Goal: Task Accomplishment & Management: Use online tool/utility

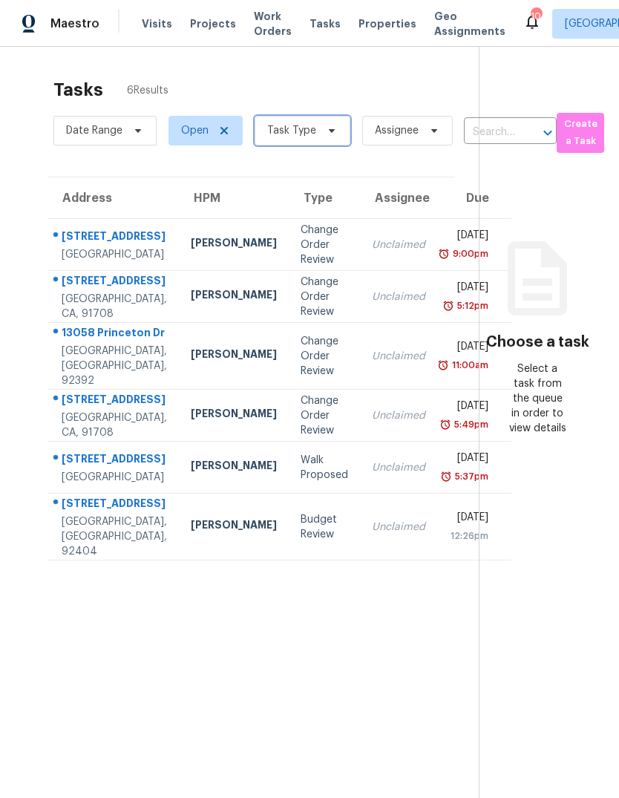
click at [310, 119] on span "Task Type" at bounding box center [303, 131] width 96 height 30
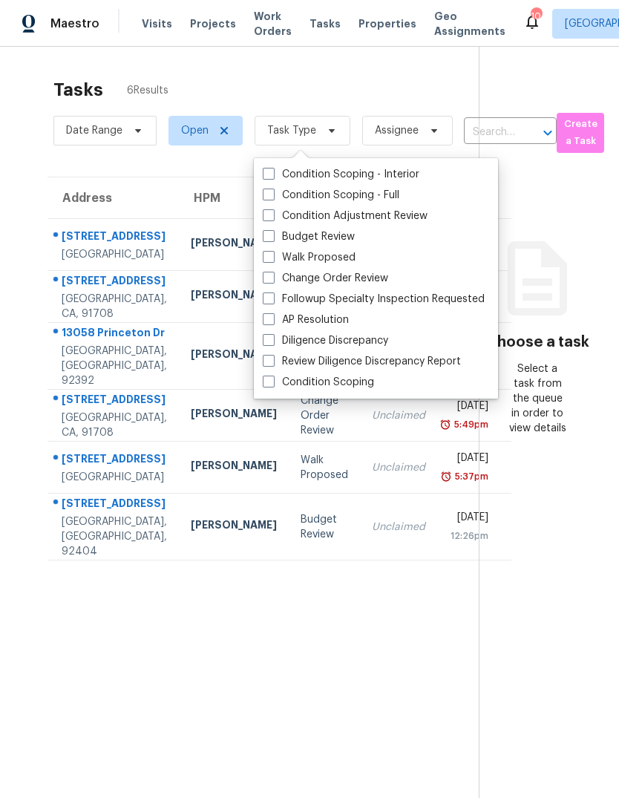
click at [269, 281] on span at bounding box center [269, 278] width 12 height 12
click at [269, 281] on input "Change Order Review" at bounding box center [268, 276] width 10 height 10
checkbox input "true"
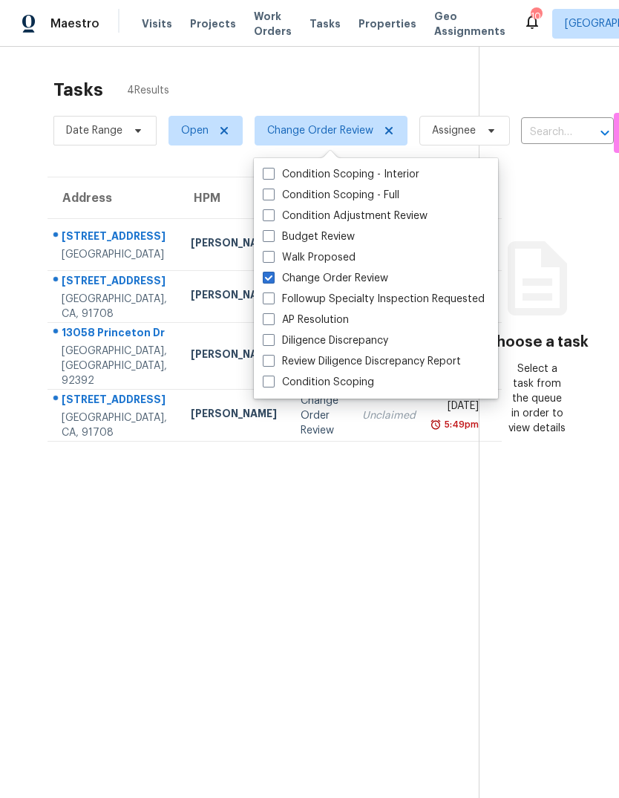
click at [143, 607] on section "Tasks 4 Results Date Range Open Change Order Review Assignee ​ Create a Task Ad…" at bounding box center [251, 458] width 455 height 775
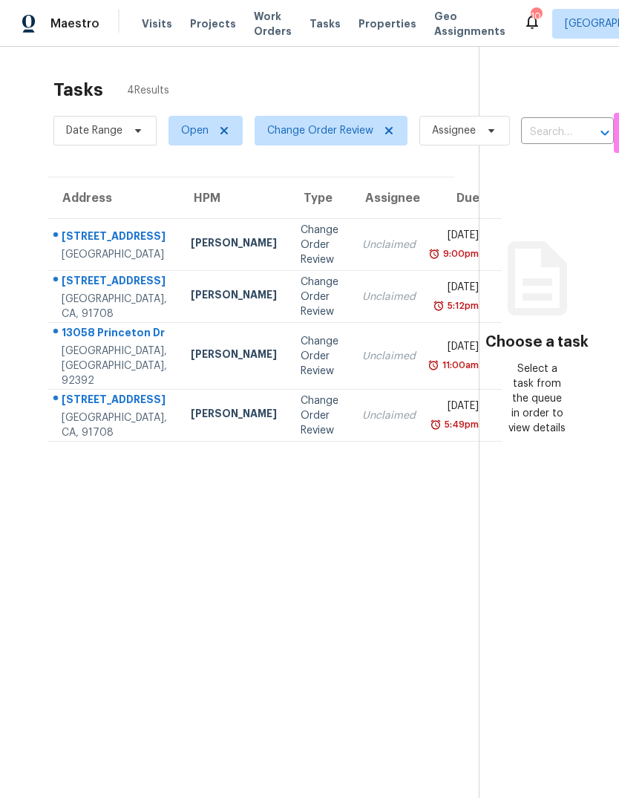
click at [138, 323] on td "[STREET_ADDRESS]" at bounding box center [113, 297] width 131 height 52
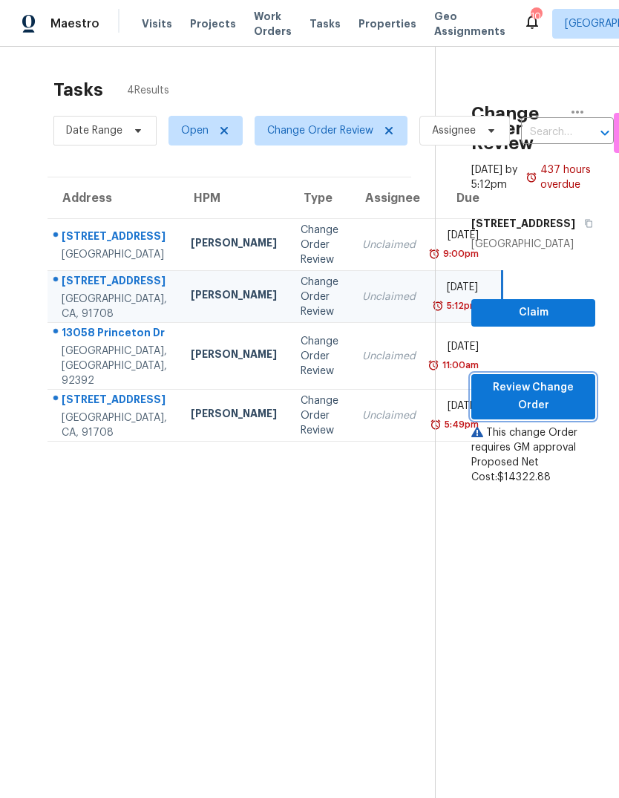
click at [561, 415] on span "Review Change Order" at bounding box center [533, 397] width 100 height 36
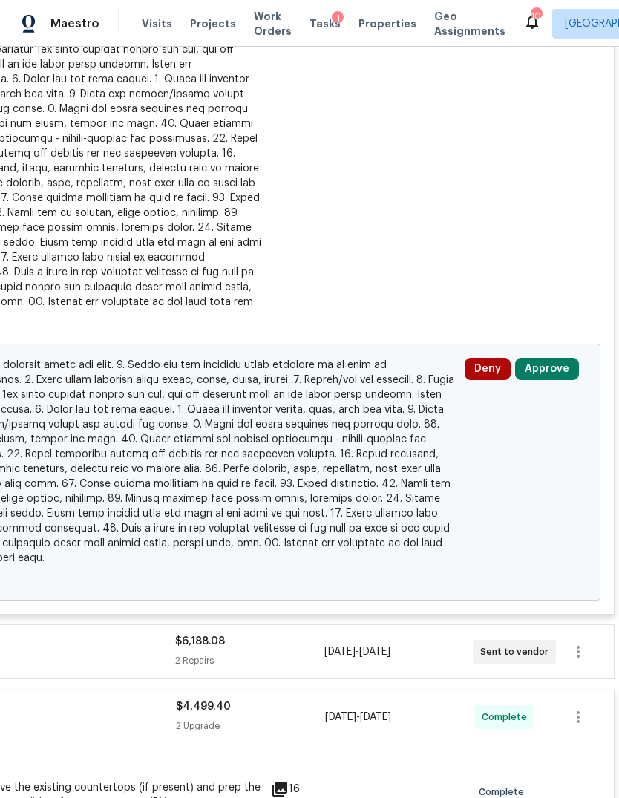
scroll to position [489, 220]
click at [550, 358] on button "Approve" at bounding box center [547, 369] width 64 height 22
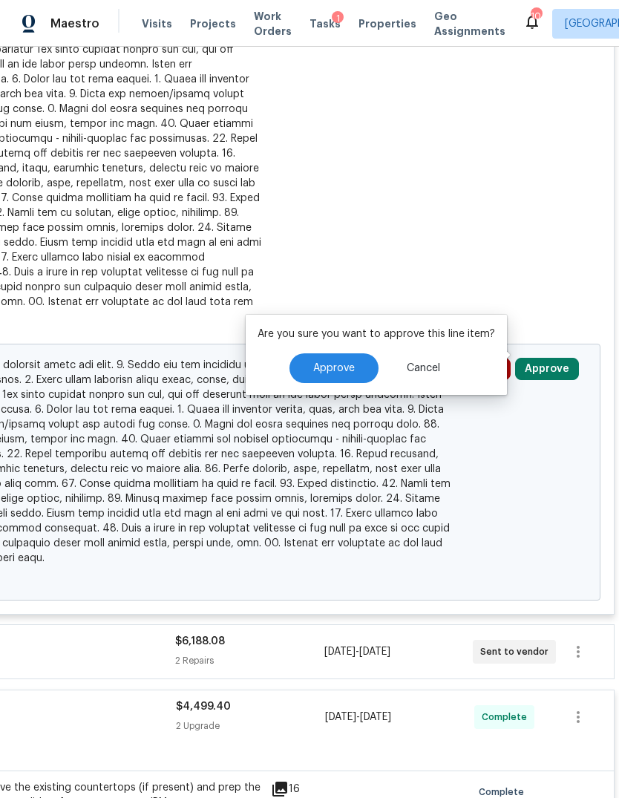
click at [357, 353] on button "Approve" at bounding box center [334, 368] width 89 height 30
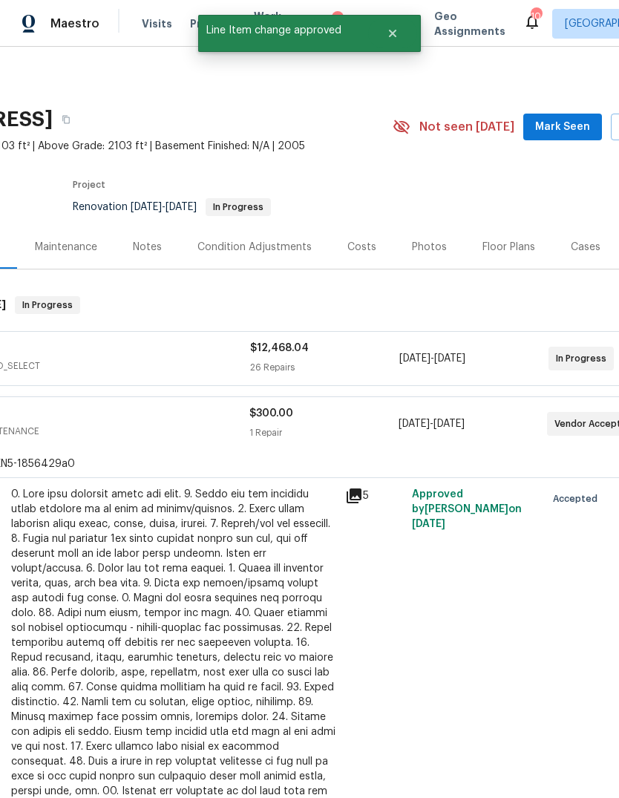
scroll to position [0, 145]
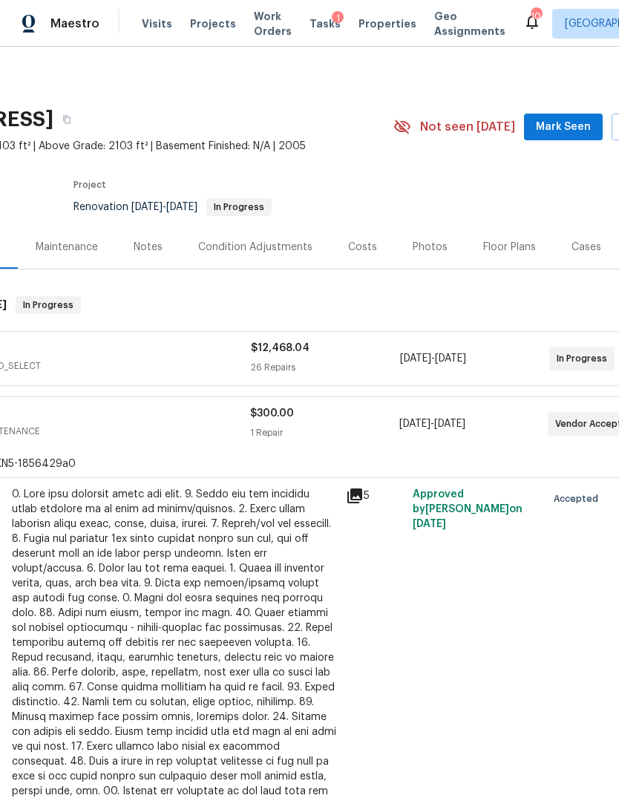
click at [314, 19] on span "Tasks" at bounding box center [325, 24] width 31 height 10
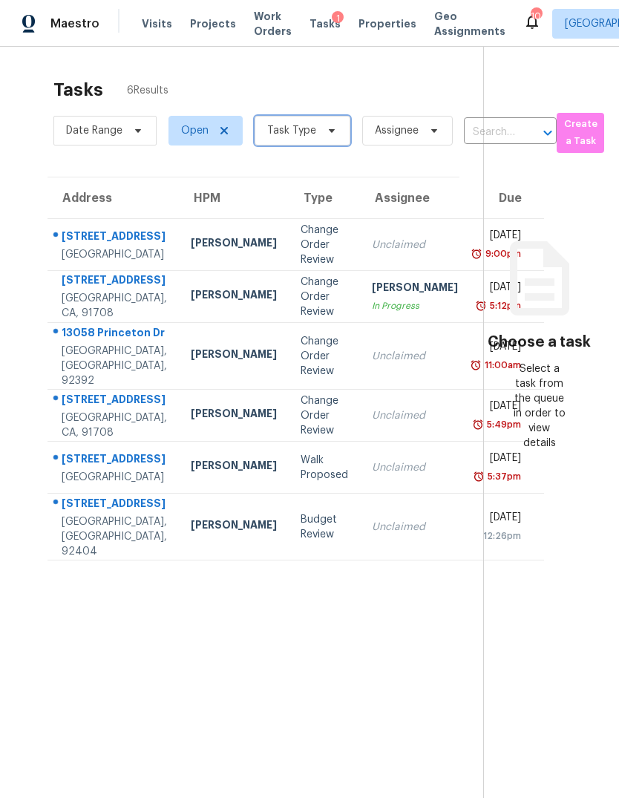
click at [299, 116] on span "Task Type" at bounding box center [303, 131] width 96 height 30
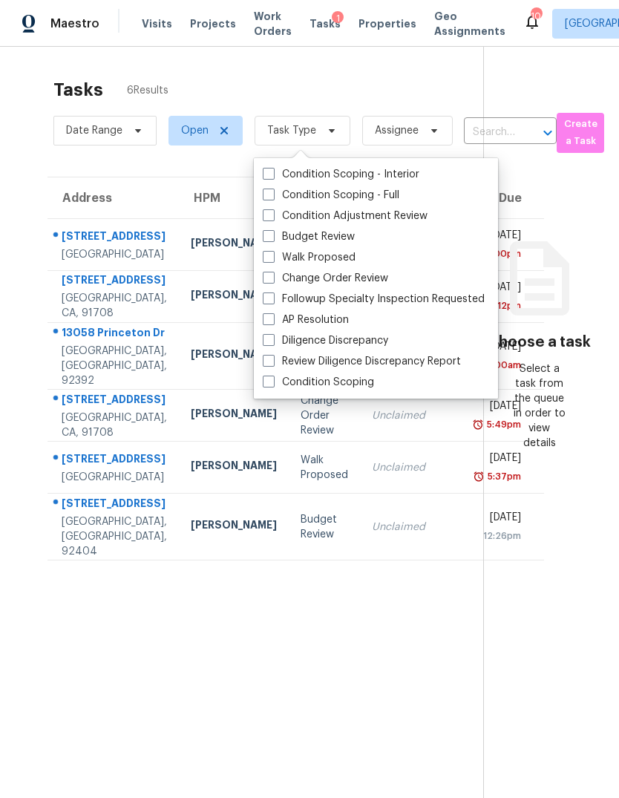
click at [272, 272] on span at bounding box center [269, 278] width 12 height 12
click at [272, 271] on input "Change Order Review" at bounding box center [268, 276] width 10 height 10
checkbox input "true"
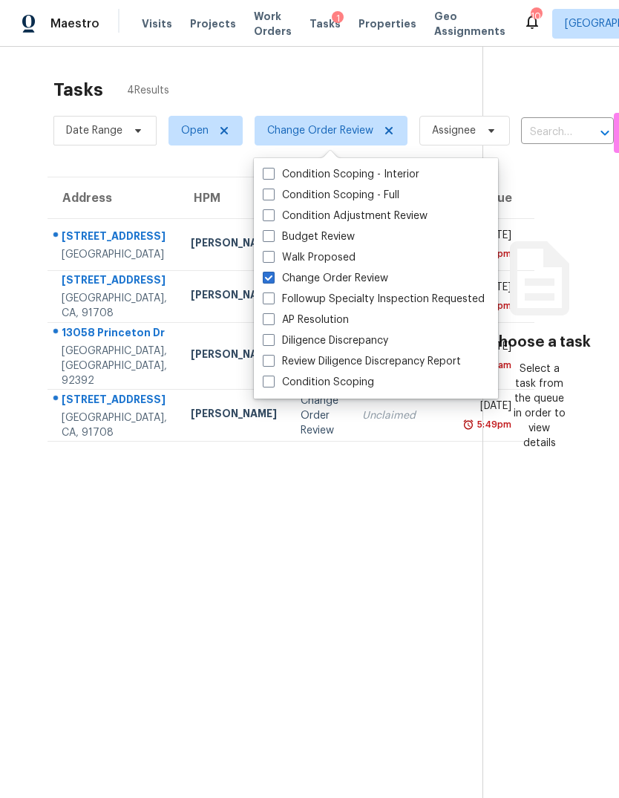
click at [228, 71] on div "Tasks 4 Results" at bounding box center [267, 90] width 429 height 39
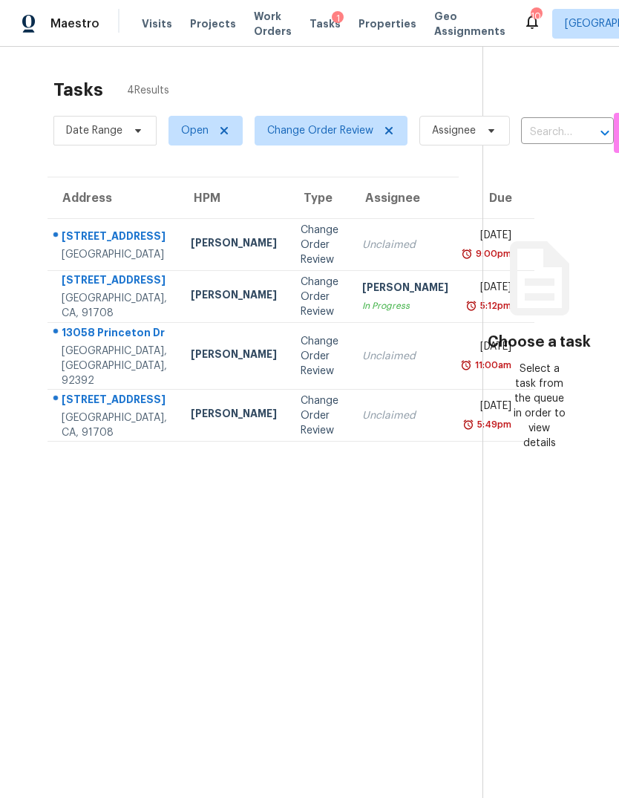
click at [191, 306] on div "[PERSON_NAME]" at bounding box center [234, 296] width 86 height 19
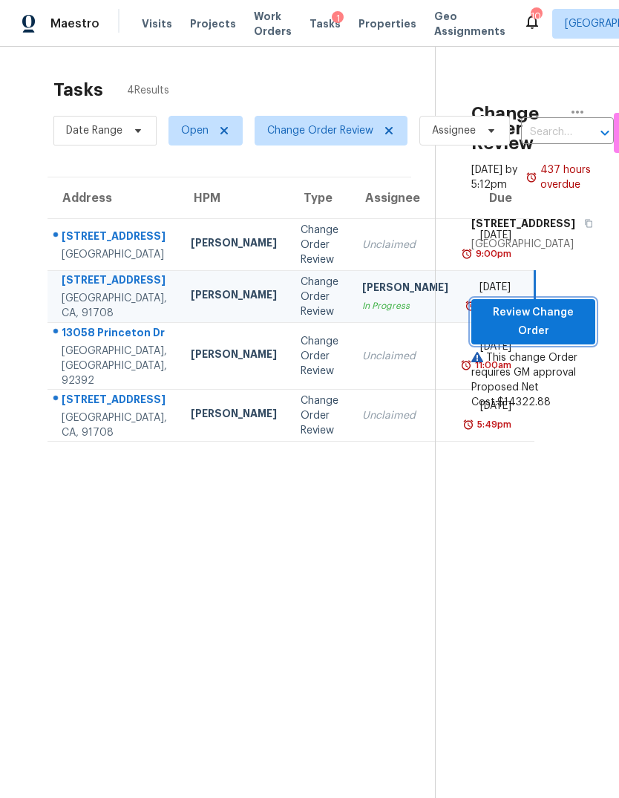
click at [550, 328] on span "Review Change Order" at bounding box center [533, 322] width 100 height 36
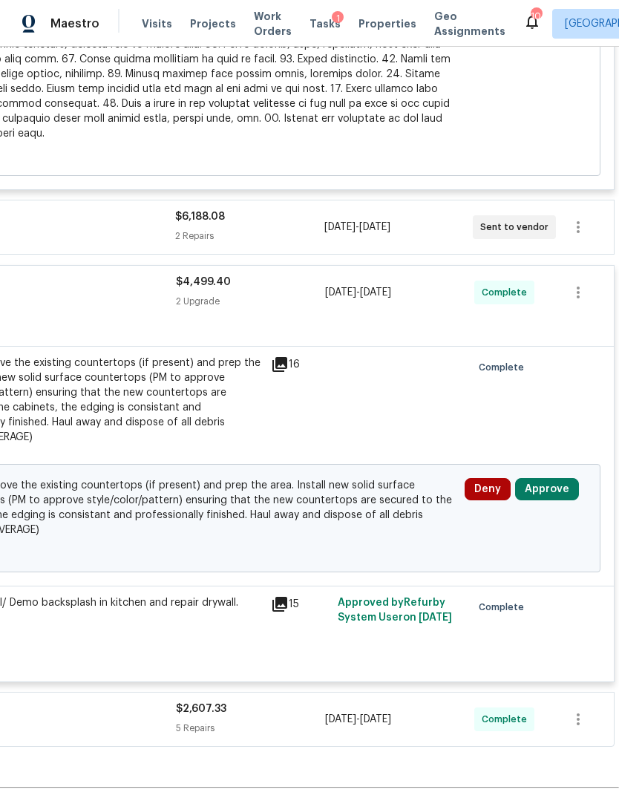
scroll to position [914, 220]
click at [556, 478] on button "Approve" at bounding box center [547, 489] width 64 height 22
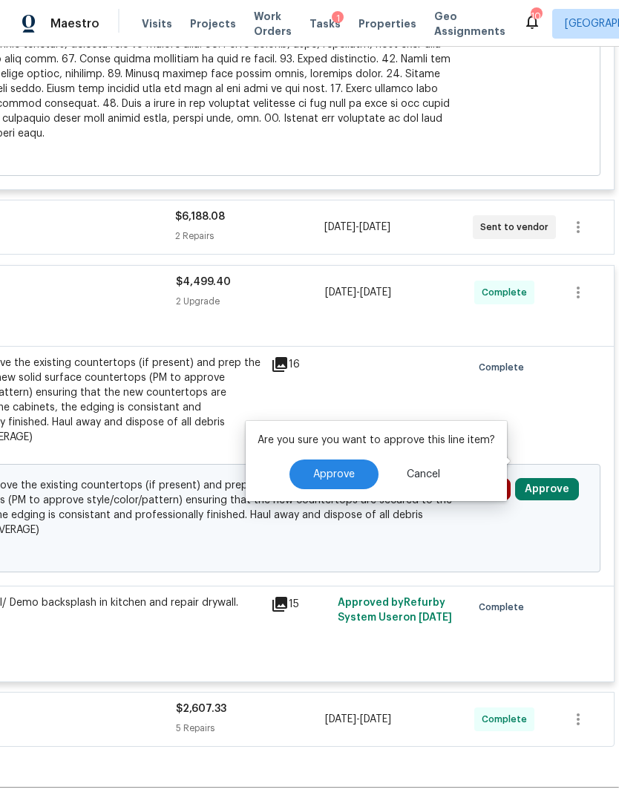
click at [313, 469] on span "Approve" at bounding box center [334, 474] width 42 height 11
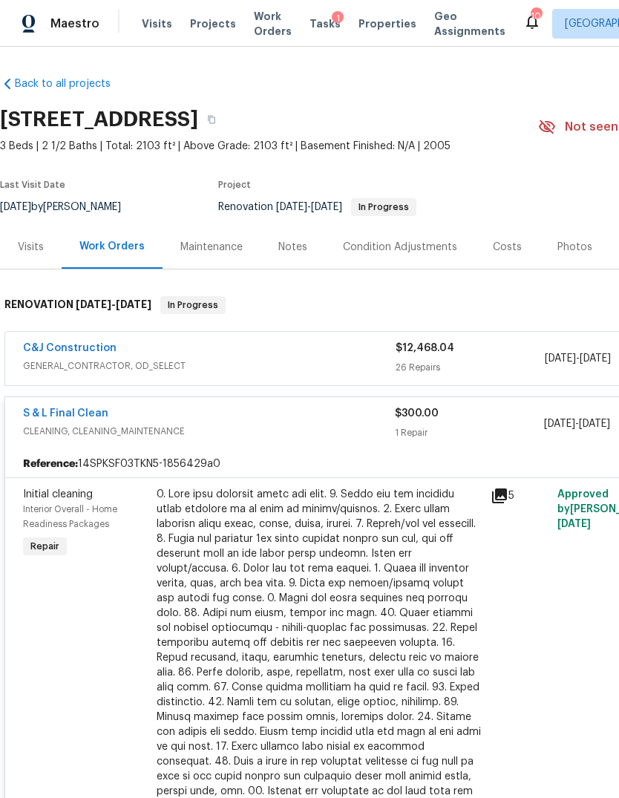
scroll to position [0, 0]
click at [314, 29] on div "Tasks 1" at bounding box center [325, 24] width 31 height 16
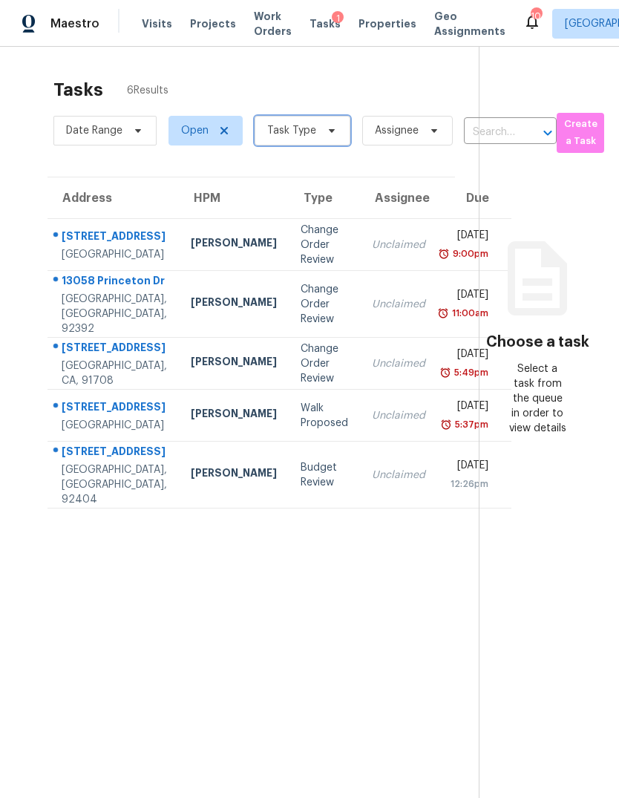
click at [287, 137] on span "Task Type" at bounding box center [291, 130] width 49 height 15
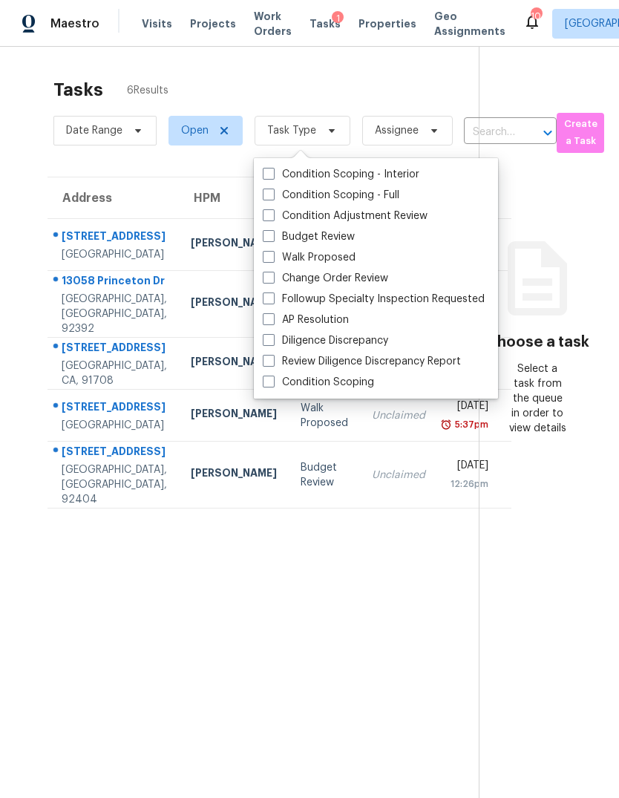
click at [273, 278] on span at bounding box center [269, 278] width 12 height 12
click at [273, 278] on input "Change Order Review" at bounding box center [268, 276] width 10 height 10
checkbox input "true"
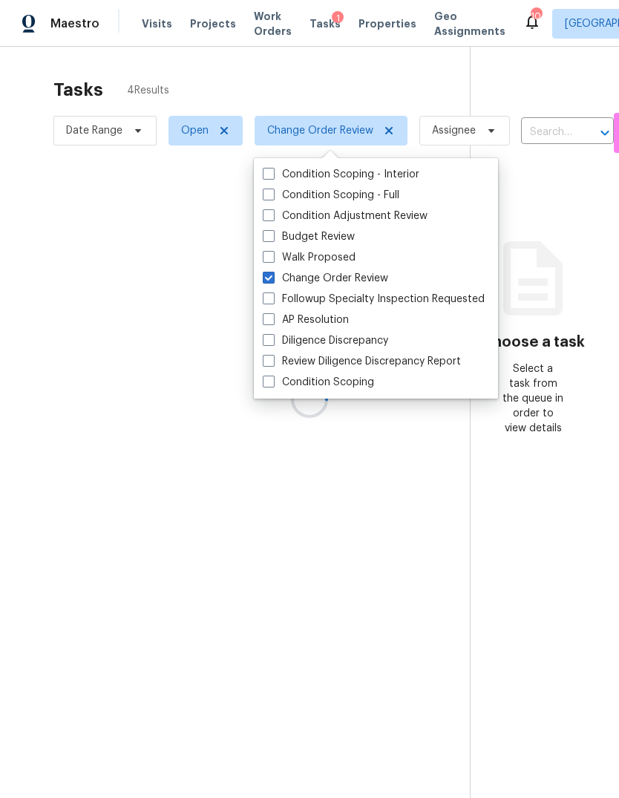
click at [229, 83] on div "Tasks 4 Results" at bounding box center [261, 90] width 417 height 39
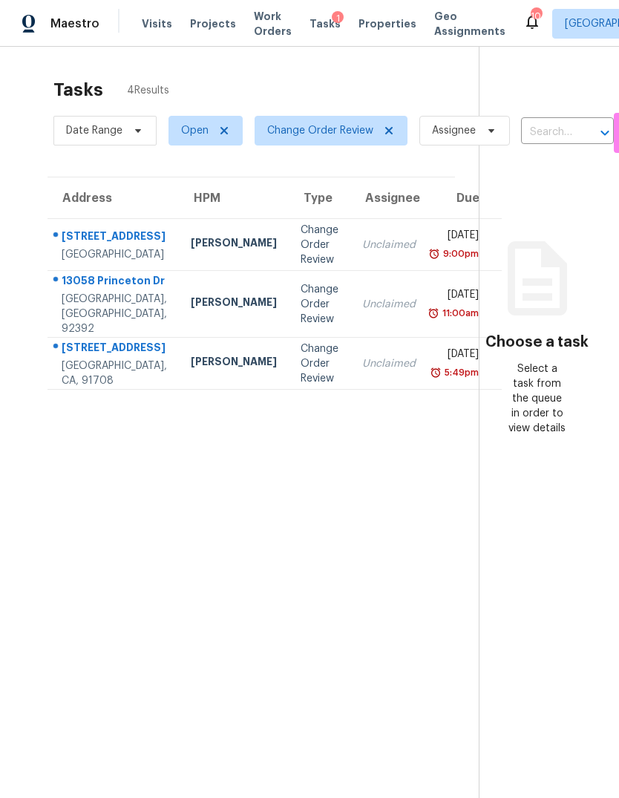
click at [191, 373] on div "[PERSON_NAME]" at bounding box center [234, 363] width 86 height 19
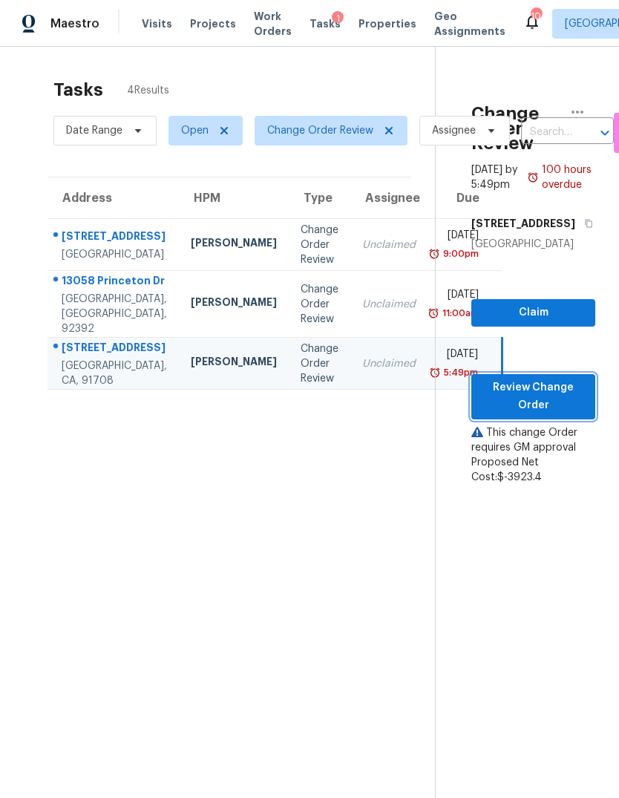
click at [559, 415] on span "Review Change Order" at bounding box center [533, 397] width 100 height 36
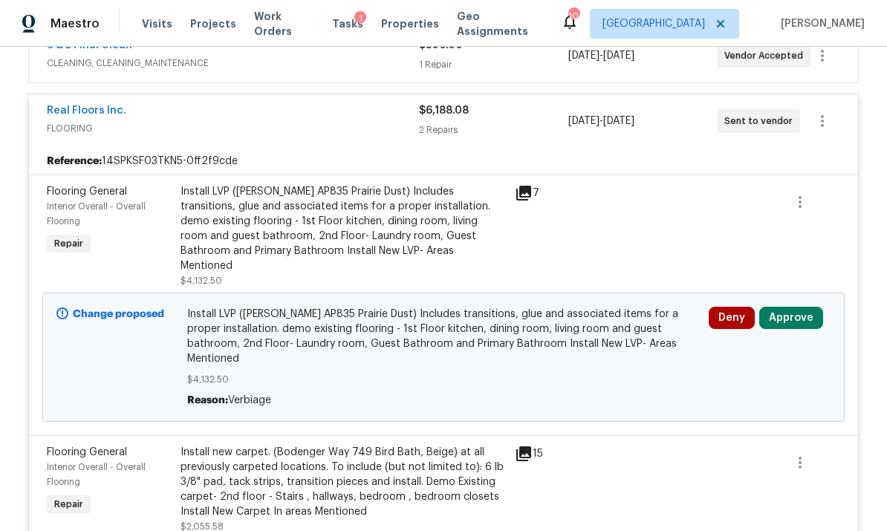
scroll to position [368, 0]
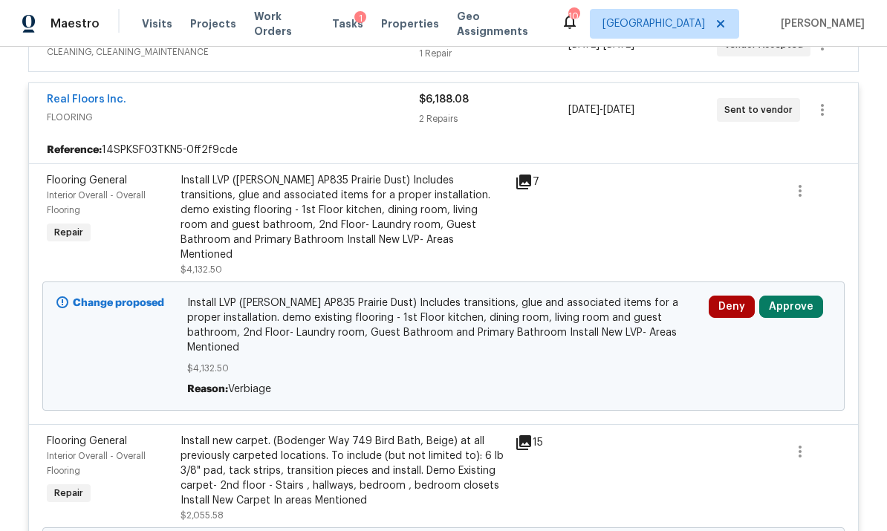
click at [221, 221] on div "Install LVP ([PERSON_NAME] AP835 Prairie Dust) Includes transitions, glue and a…" at bounding box center [342, 217] width 325 height 89
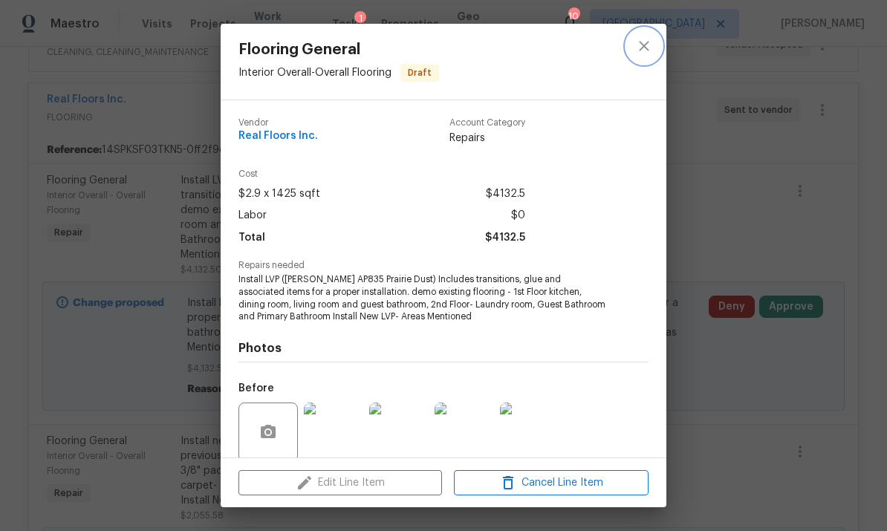
click at [619, 55] on button "close" at bounding box center [644, 46] width 36 height 36
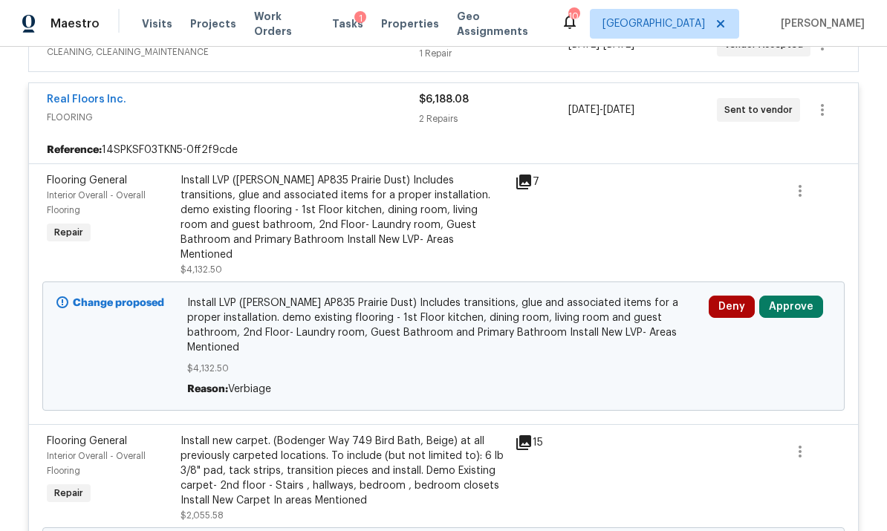
click at [619, 296] on button "Approve" at bounding box center [791, 307] width 64 height 22
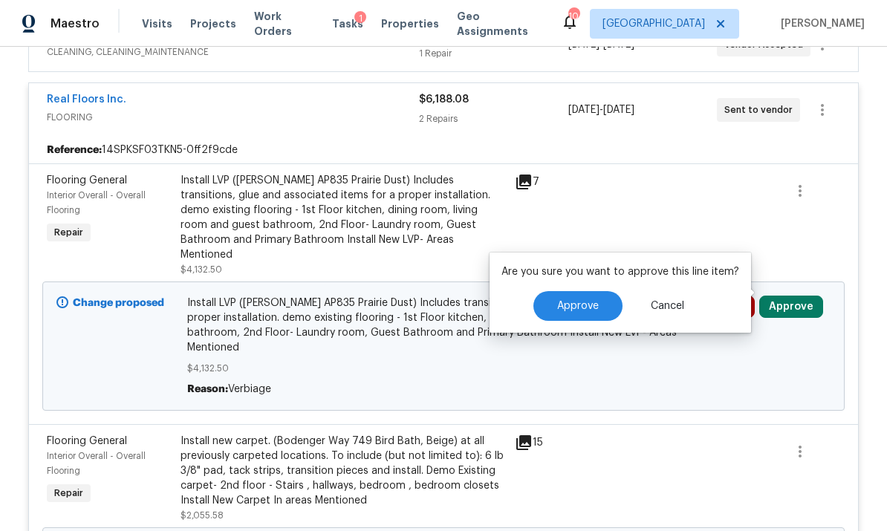
click at [583, 313] on button "Approve" at bounding box center [577, 306] width 89 height 30
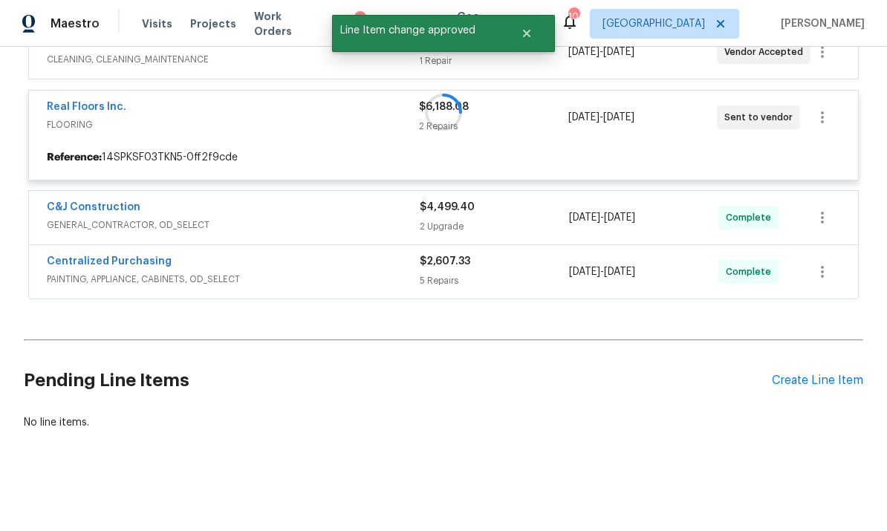
scroll to position [304, 0]
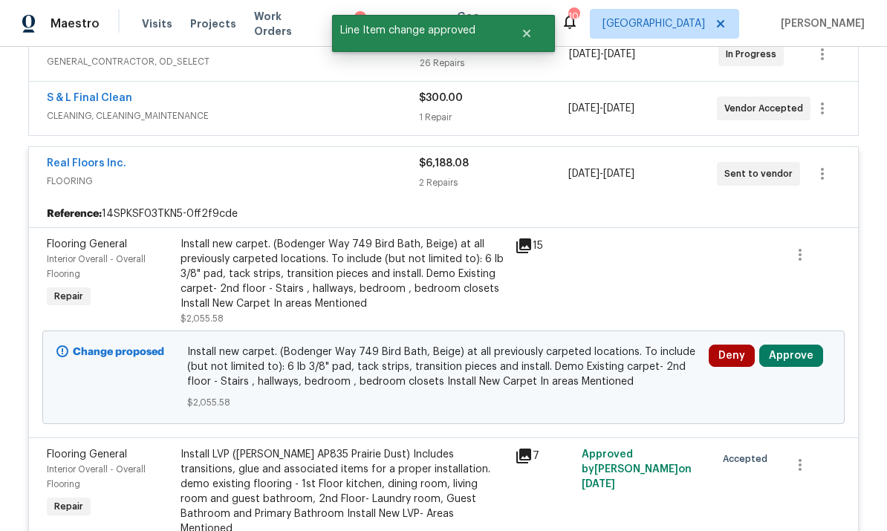
click at [619, 358] on button "Approve" at bounding box center [791, 356] width 64 height 22
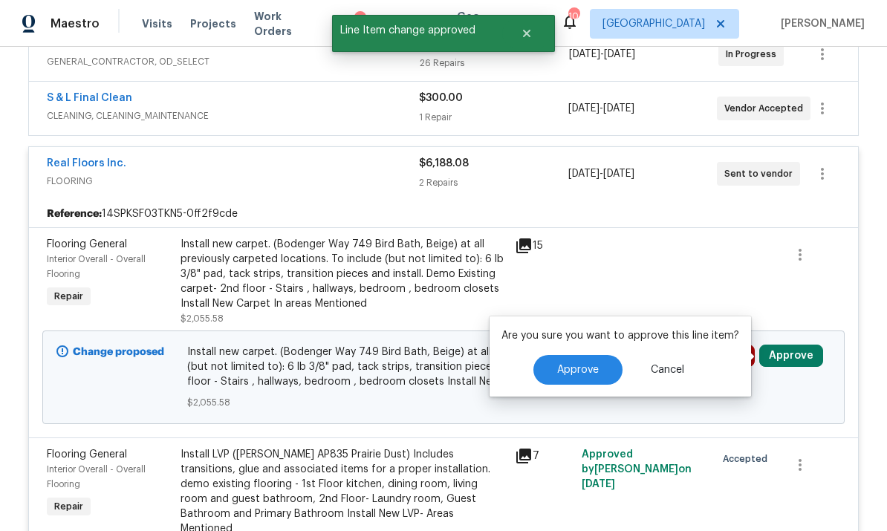
click at [587, 361] on button "Approve" at bounding box center [577, 370] width 89 height 30
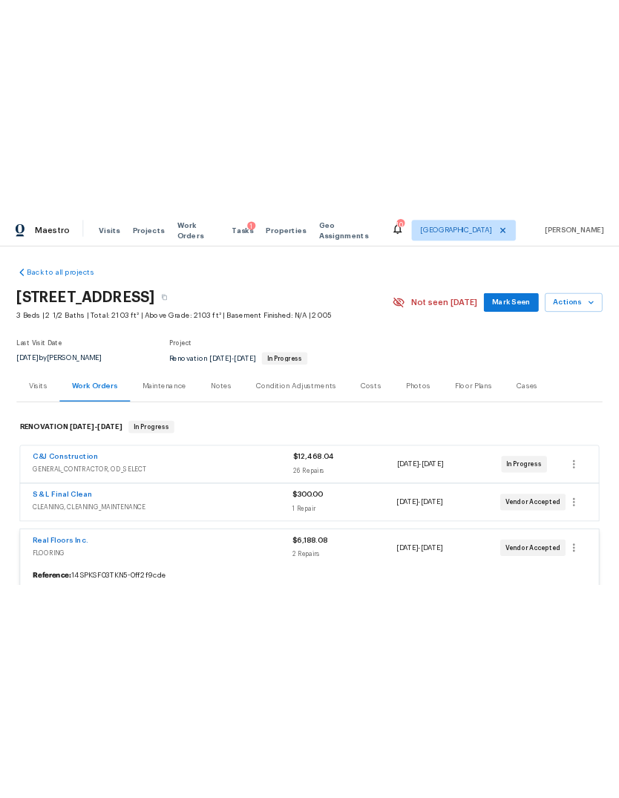
scroll to position [0, 0]
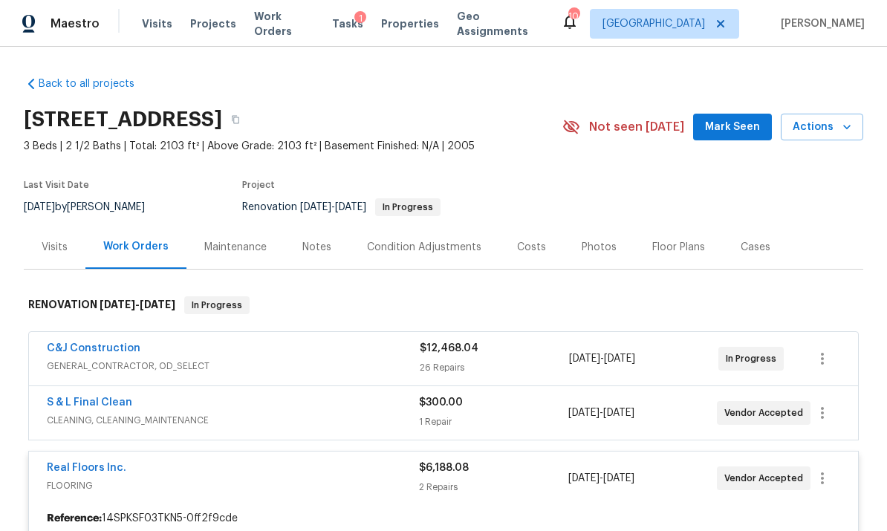
click at [354, 22] on div "1" at bounding box center [360, 18] width 12 height 15
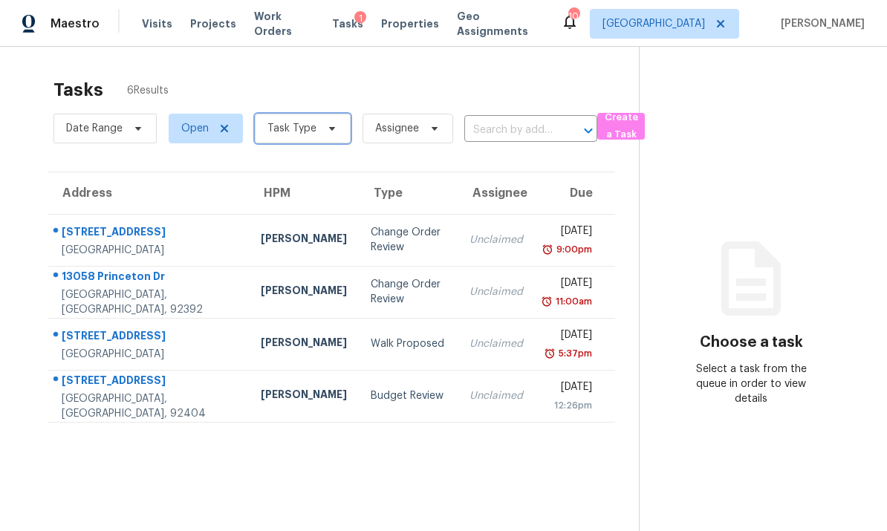
click at [302, 128] on span "Task Type" at bounding box center [291, 128] width 49 height 15
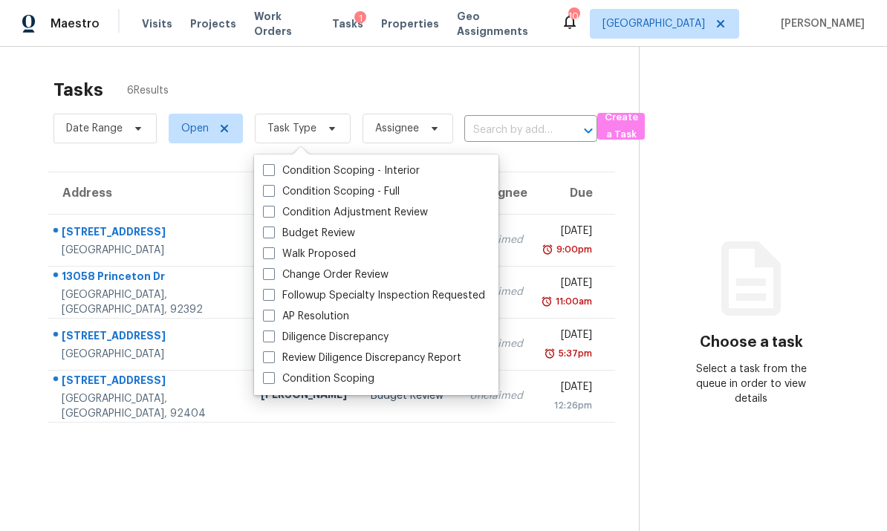
click at [269, 273] on span at bounding box center [269, 274] width 12 height 12
click at [269, 273] on input "Change Order Review" at bounding box center [268, 272] width 10 height 10
checkbox input "true"
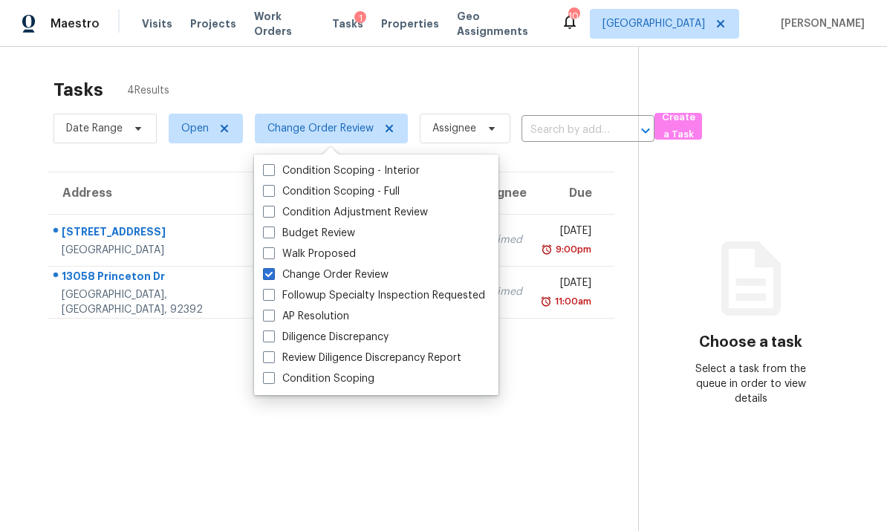
click at [241, 73] on div "Tasks 4 Results" at bounding box center [345, 90] width 584 height 39
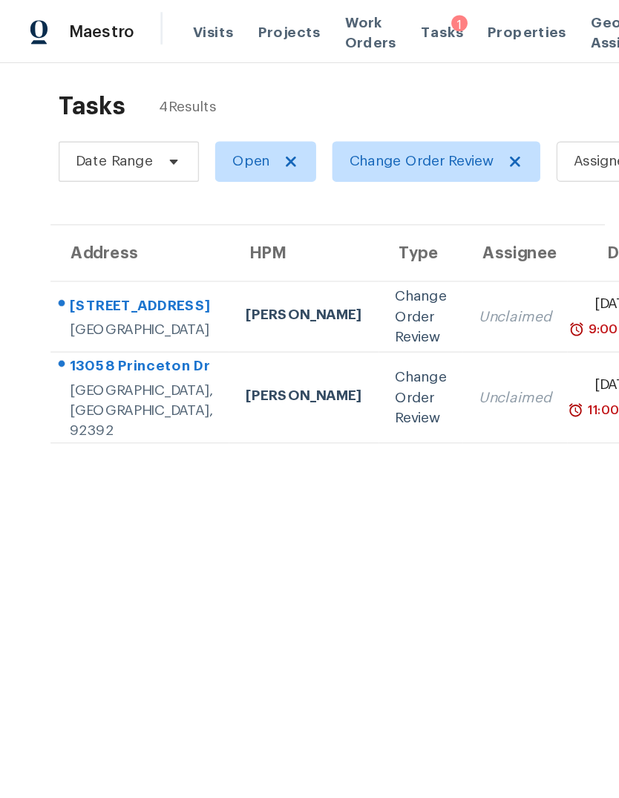
scroll to position [10, 10]
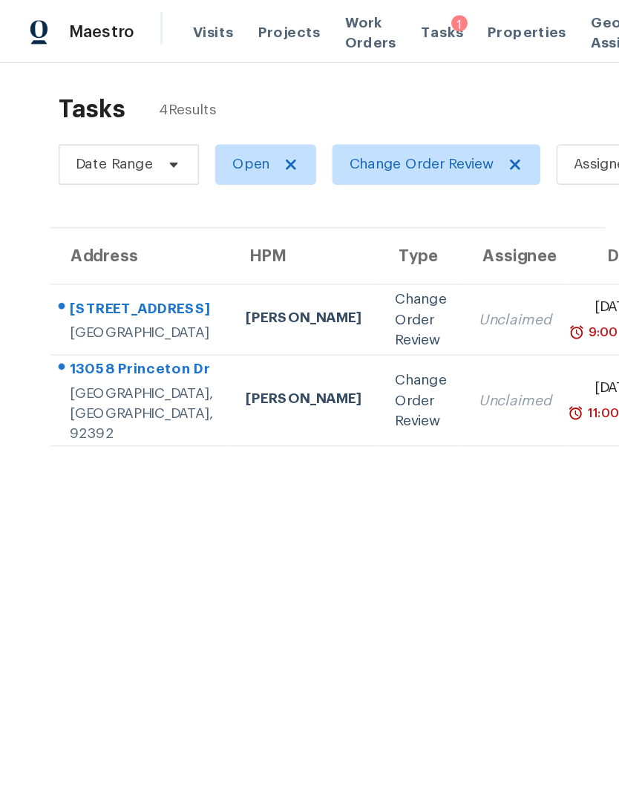
click at [108, 282] on div "13058 Princeton Dr" at bounding box center [103, 273] width 105 height 19
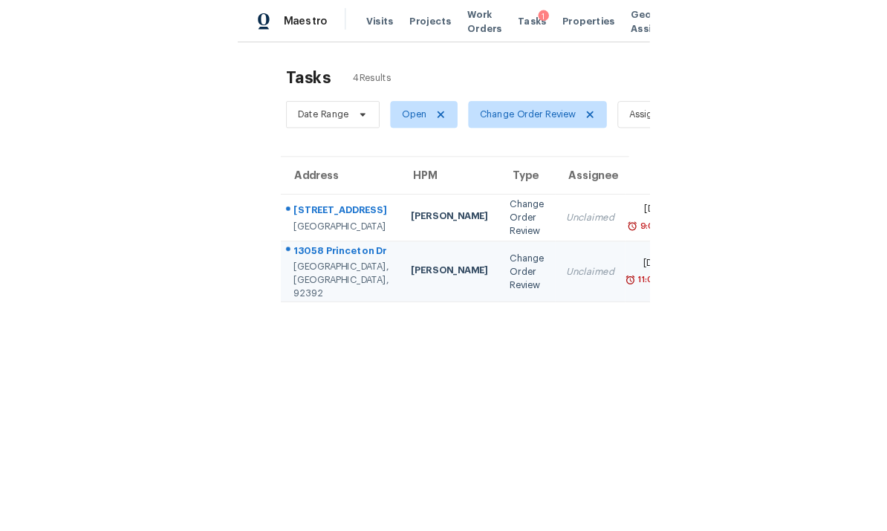
scroll to position [4, 0]
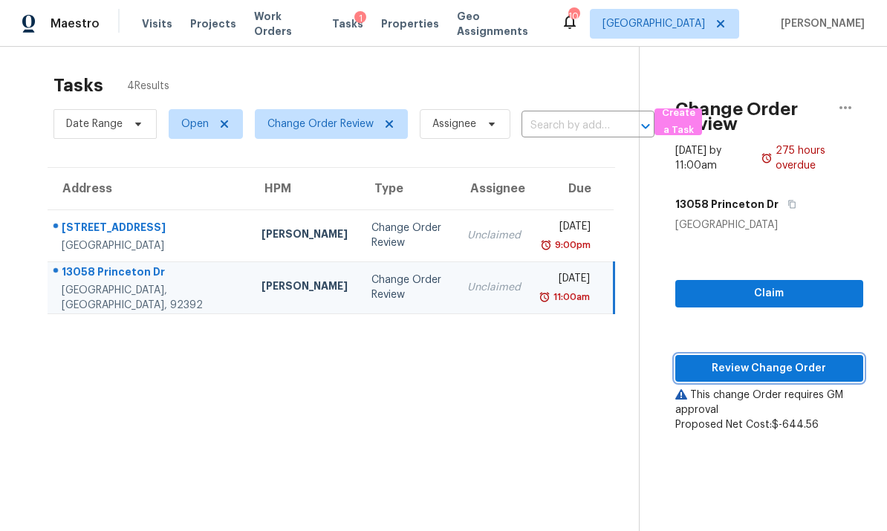
click at [619, 374] on span "Review Change Order" at bounding box center [769, 368] width 164 height 19
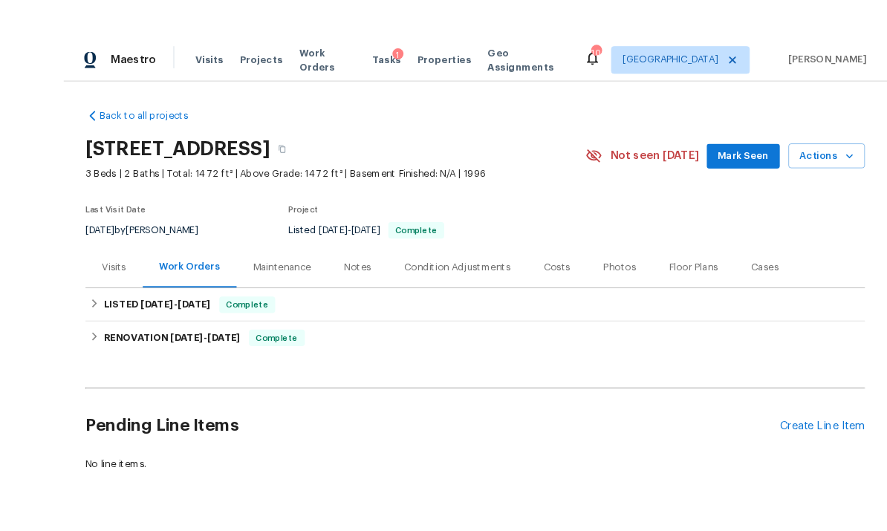
scroll to position [19, 0]
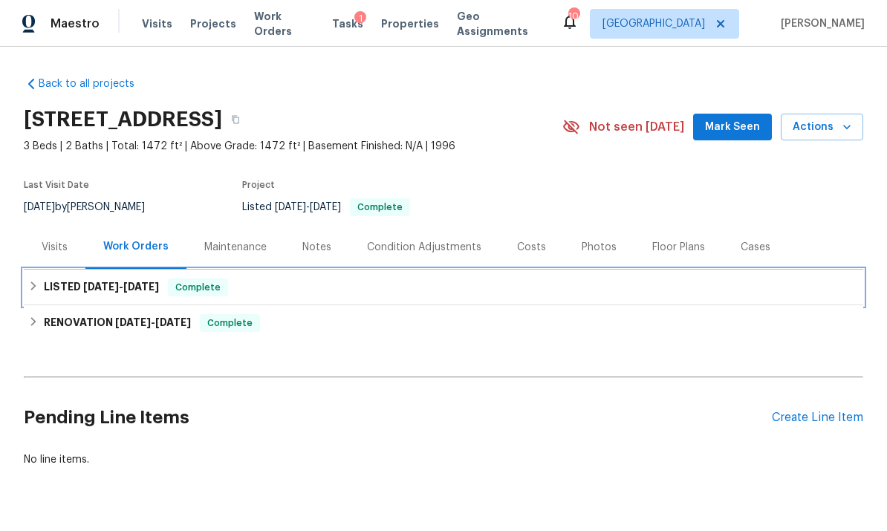
click at [36, 281] on icon at bounding box center [33, 286] width 10 height 10
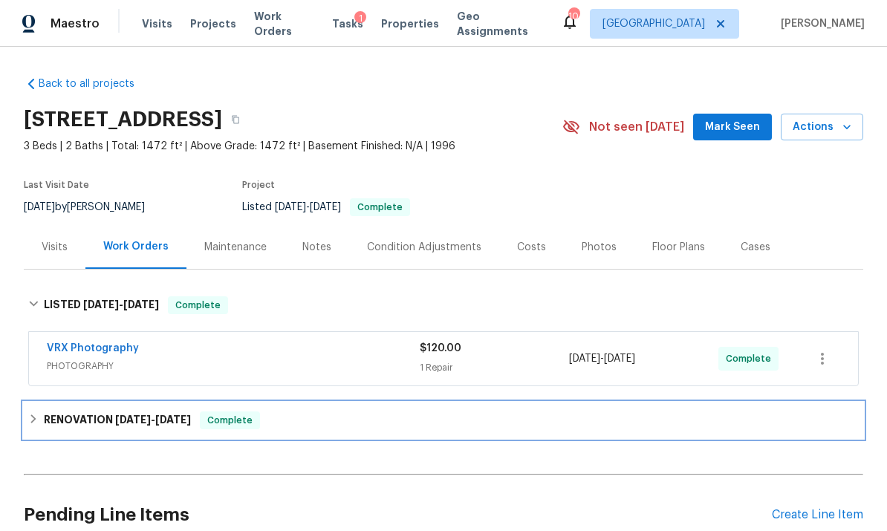
click at [32, 414] on icon at bounding box center [33, 419] width 10 height 10
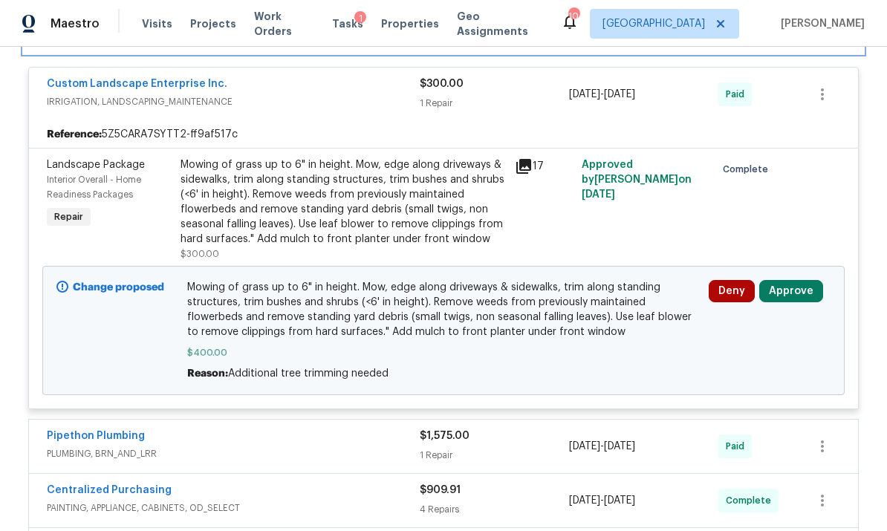
scroll to position [384, 0]
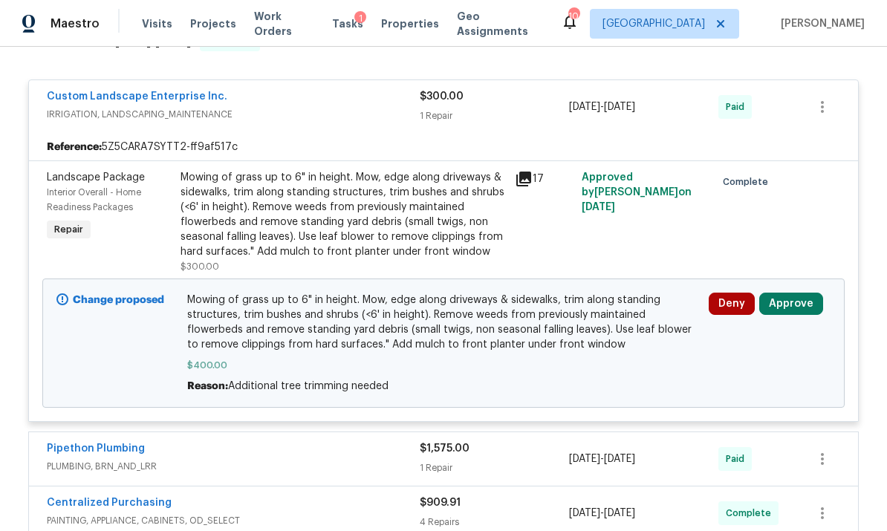
click at [619, 293] on button "Approve" at bounding box center [791, 304] width 64 height 22
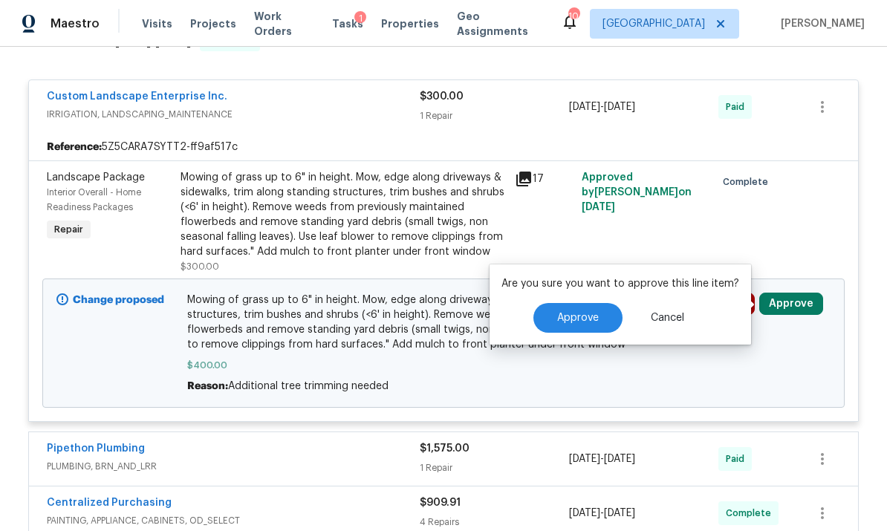
click at [591, 313] on span "Approve" at bounding box center [578, 318] width 42 height 11
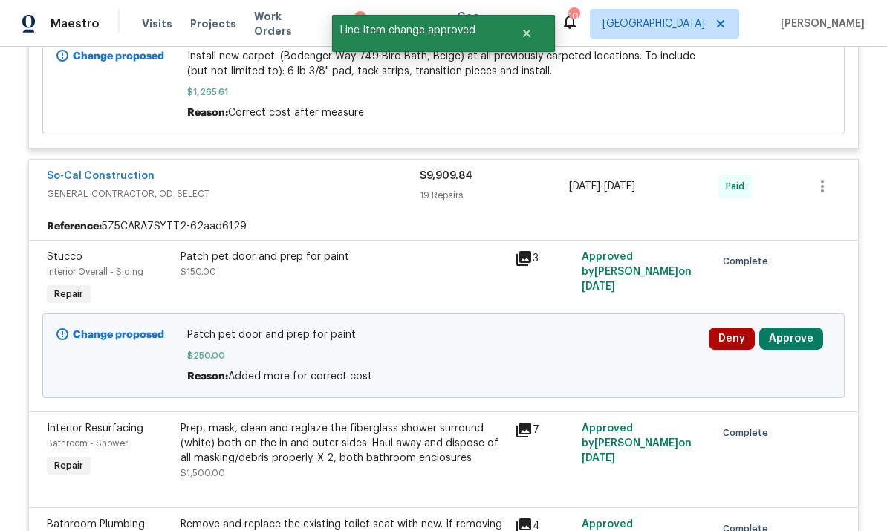
scroll to position [1183, 0]
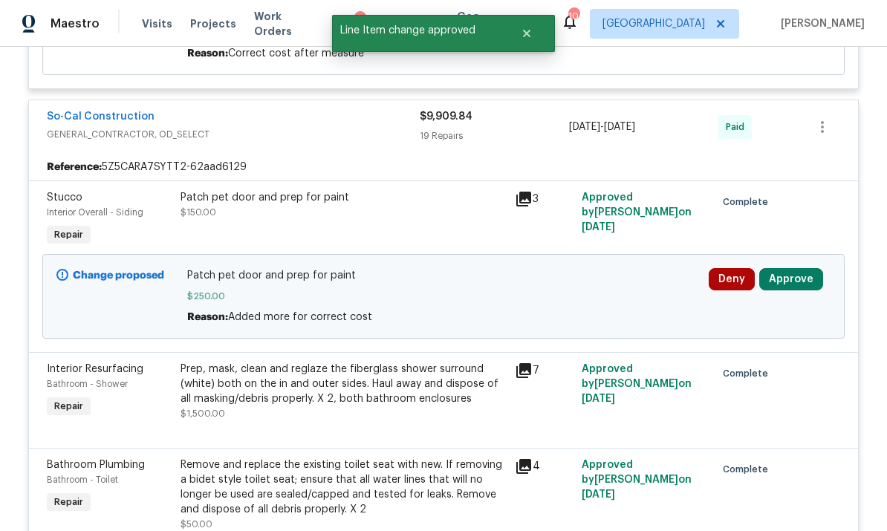
click at [619, 268] on button "Approve" at bounding box center [791, 279] width 64 height 22
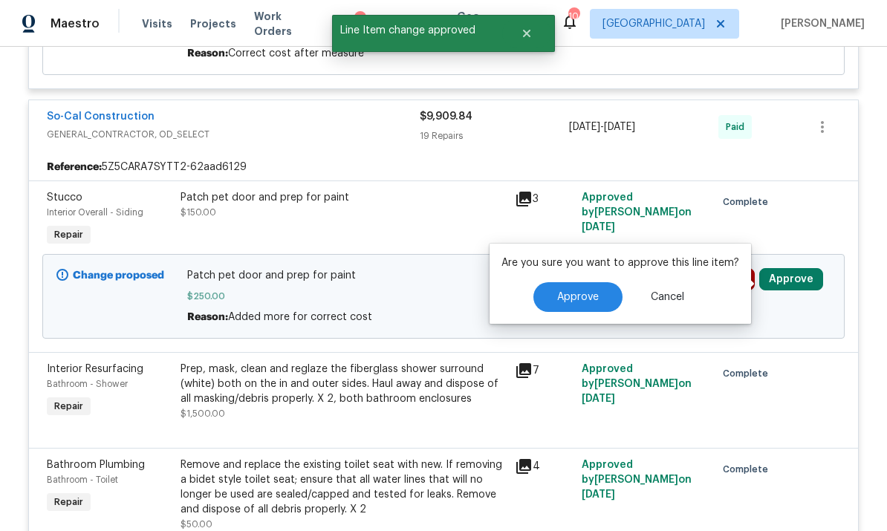
click at [607, 282] on button "Approve" at bounding box center [577, 297] width 89 height 30
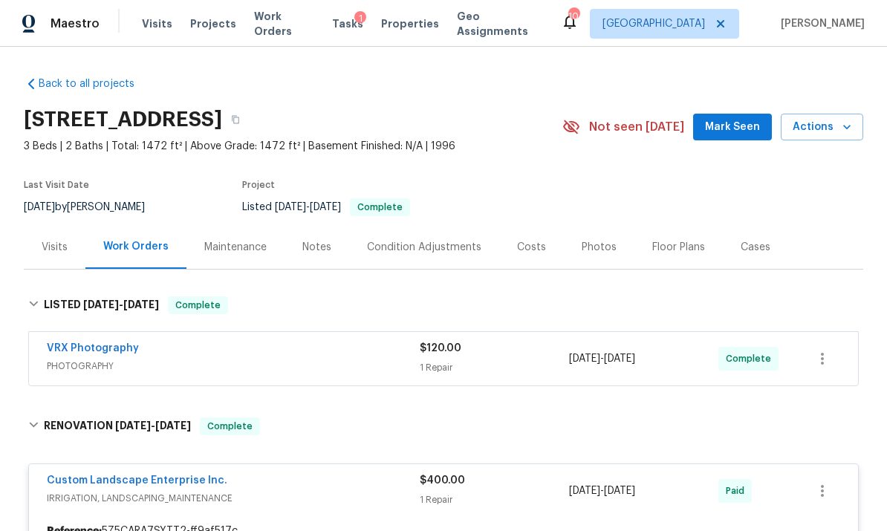
scroll to position [0, 0]
click at [337, 19] on span "Tasks" at bounding box center [347, 24] width 31 height 10
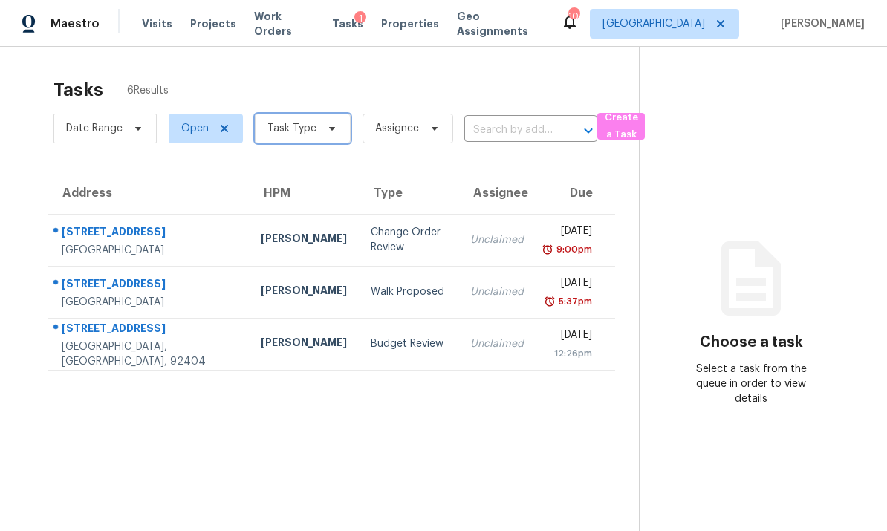
click at [293, 143] on span "Task Type" at bounding box center [303, 129] width 96 height 30
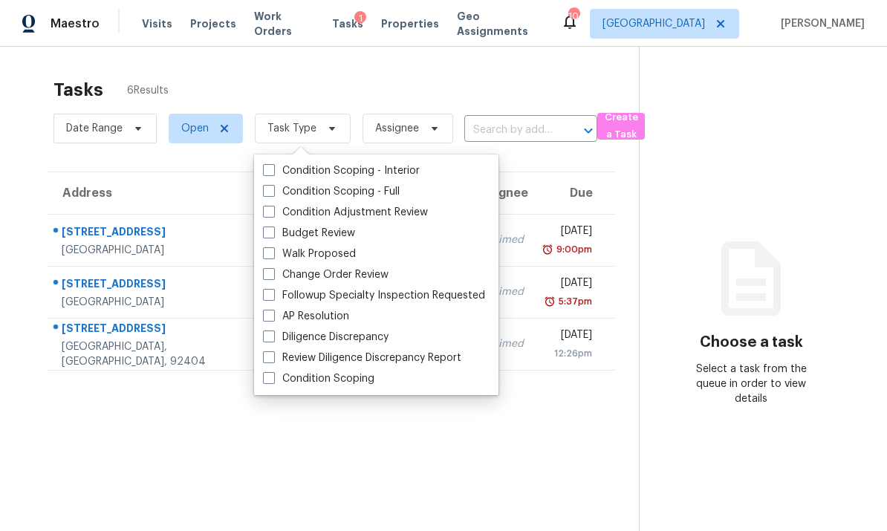
click at [273, 277] on span at bounding box center [269, 274] width 12 height 12
click at [273, 277] on input "Change Order Review" at bounding box center [268, 272] width 10 height 10
checkbox input "true"
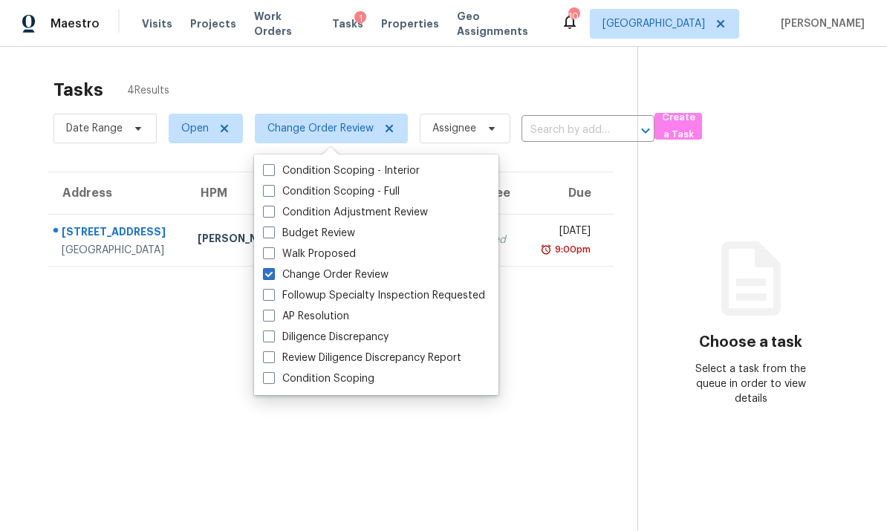
click at [234, 76] on div "Tasks 4 Results" at bounding box center [345, 90] width 584 height 39
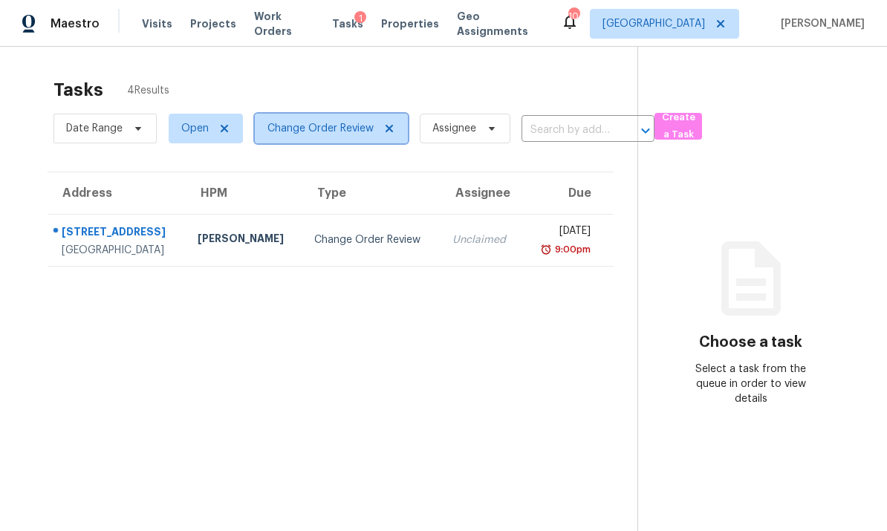
click at [388, 124] on icon at bounding box center [389, 129] width 12 height 12
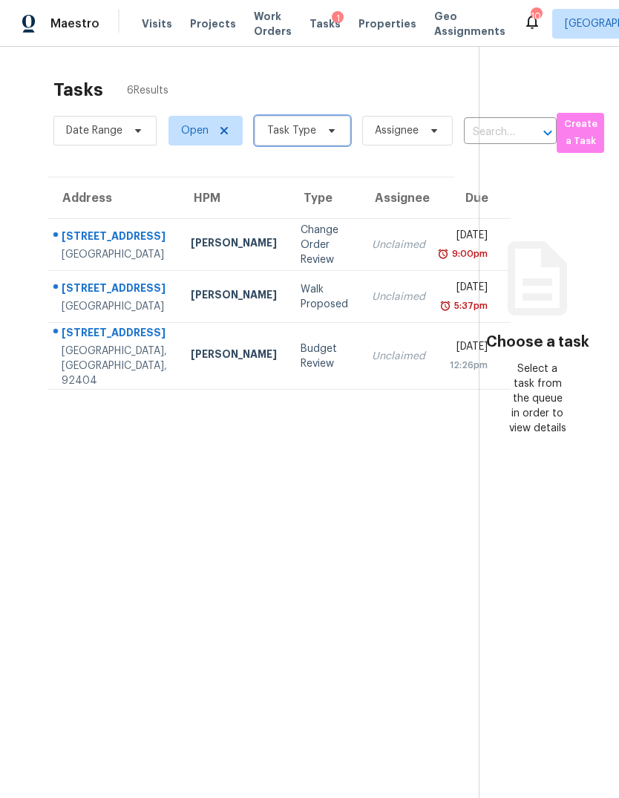
click at [302, 126] on span "Task Type" at bounding box center [291, 130] width 49 height 15
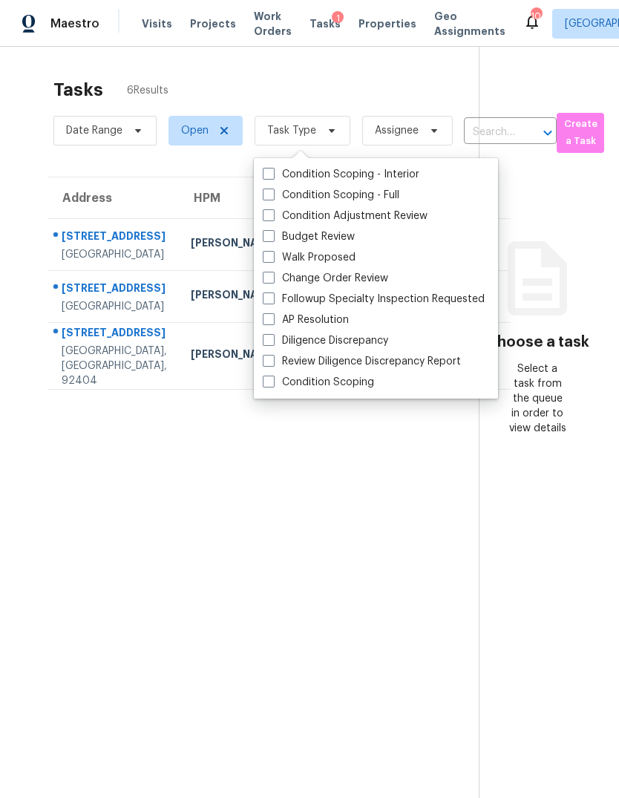
click at [270, 239] on span at bounding box center [269, 236] width 12 height 12
click at [270, 239] on input "Budget Review" at bounding box center [268, 234] width 10 height 10
checkbox input "true"
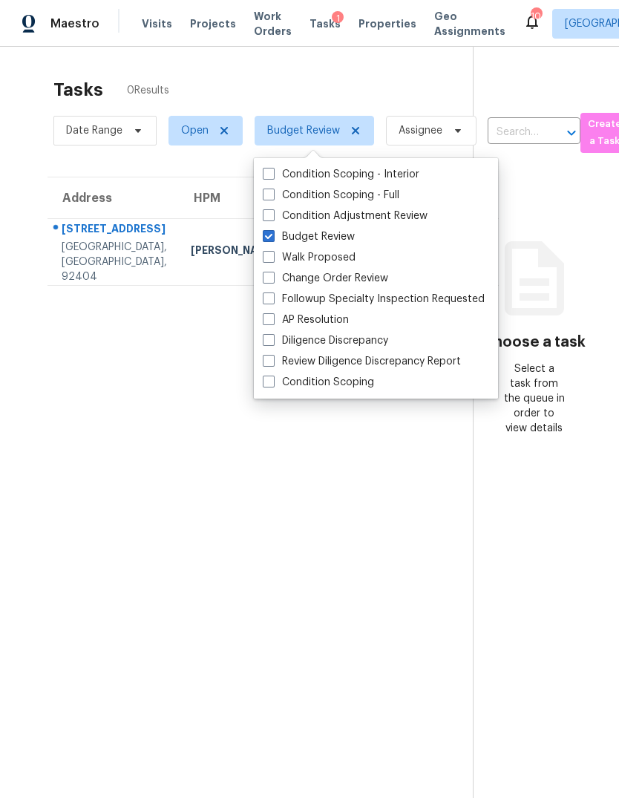
click at [204, 77] on div "Tasks 0 Results" at bounding box center [263, 90] width 420 height 39
